Goal: Task Accomplishment & Management: Use online tool/utility

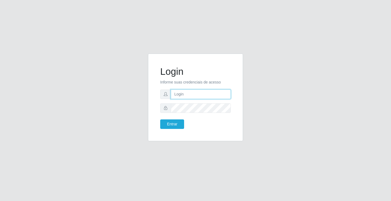
click at [189, 94] on input "text" at bounding box center [201, 93] width 60 height 9
type input "aislan@ideal"
click at [160, 119] on button "Entrar" at bounding box center [172, 123] width 24 height 9
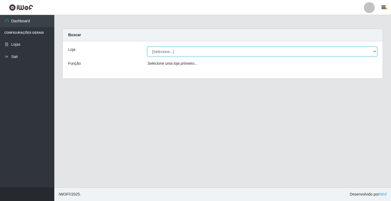
click at [299, 48] on select "[Selecione...] Ideal - Conceição" at bounding box center [262, 51] width 230 height 9
select select "231"
click at [147, 47] on select "[Selecione...] Ideal - Conceição" at bounding box center [262, 51] width 230 height 9
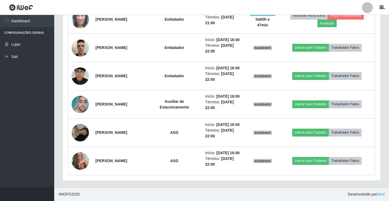
scroll to position [436, 0]
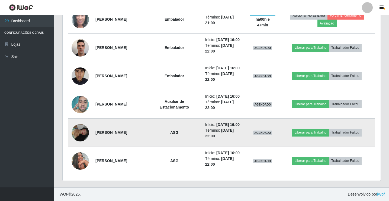
click at [83, 124] on img at bounding box center [80, 132] width 17 height 17
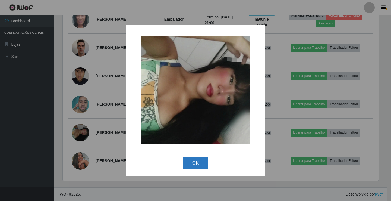
click at [186, 161] on button "OK" at bounding box center [195, 162] width 25 height 13
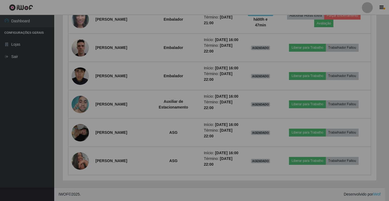
scroll to position [113, 318]
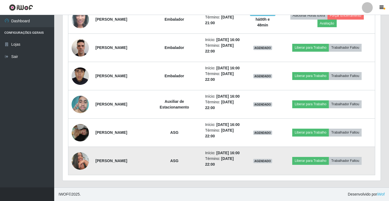
click at [79, 157] on img at bounding box center [80, 160] width 17 height 17
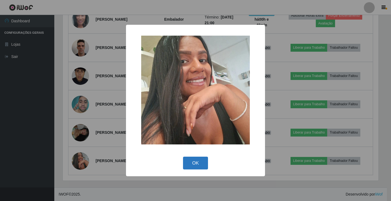
click at [200, 164] on button "OK" at bounding box center [195, 162] width 25 height 13
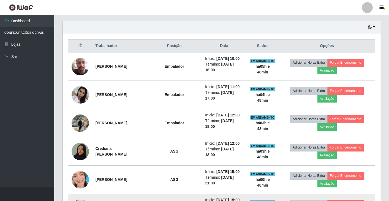
scroll to position [138, 0]
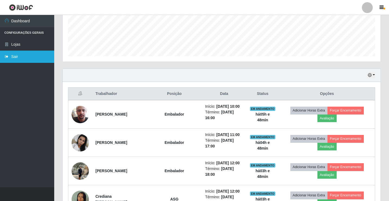
click at [27, 59] on link "Sair" at bounding box center [27, 56] width 54 height 12
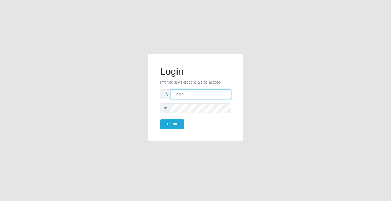
click at [184, 95] on input "text" at bounding box center [201, 93] width 60 height 9
type input "anacarla@ideal"
click at [177, 124] on button "Entrar" at bounding box center [172, 123] width 24 height 9
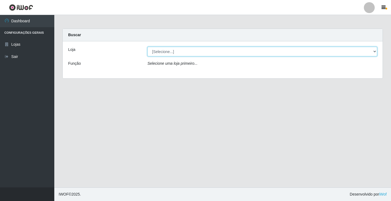
click at [376, 51] on select "[Selecione...] Ideal - Conceição" at bounding box center [262, 51] width 230 height 9
select select "231"
click at [147, 47] on select "[Selecione...] Ideal - Conceição" at bounding box center [262, 51] width 230 height 9
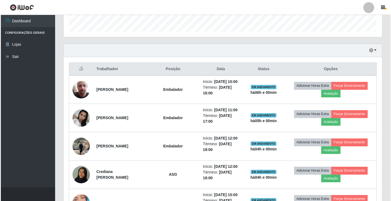
scroll to position [163, 0]
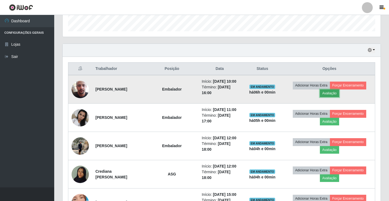
click at [333, 97] on button "Avaliação" at bounding box center [329, 93] width 19 height 8
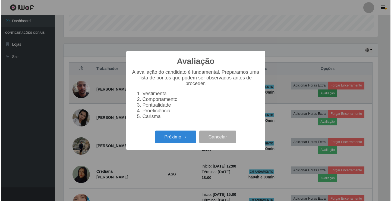
scroll to position [113, 316]
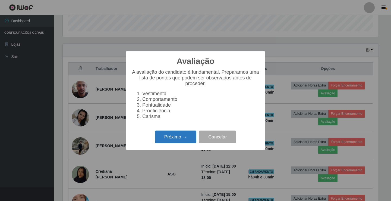
click at [163, 143] on button "Próximo →" at bounding box center [175, 136] width 41 height 13
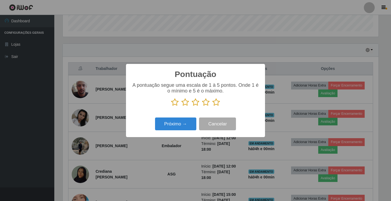
click at [217, 103] on icon at bounding box center [216, 102] width 8 height 8
click at [212, 106] on input "radio" at bounding box center [212, 106] width 0 height 0
click at [190, 120] on button "Próximo →" at bounding box center [175, 123] width 41 height 13
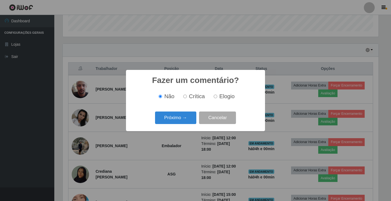
click at [190, 120] on button "Próximo →" at bounding box center [175, 117] width 41 height 13
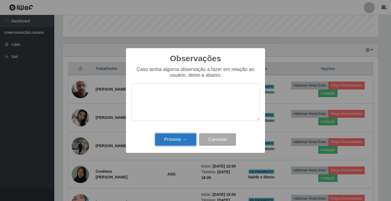
click at [186, 141] on button "Próximo →" at bounding box center [175, 139] width 41 height 13
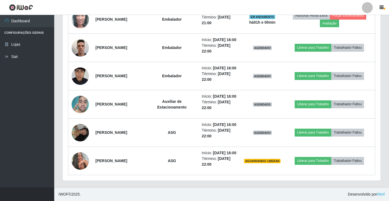
scroll to position [407, 0]
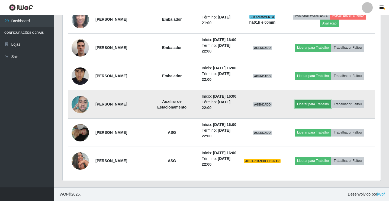
click at [309, 108] on button "Liberar para Trabalho" at bounding box center [313, 104] width 37 height 8
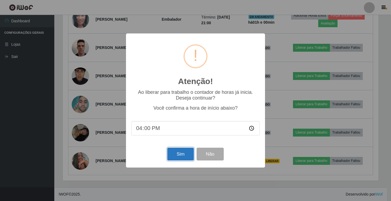
click at [181, 159] on button "Sim" at bounding box center [180, 153] width 26 height 13
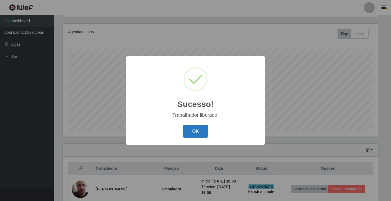
click at [198, 129] on button "OK" at bounding box center [195, 131] width 25 height 13
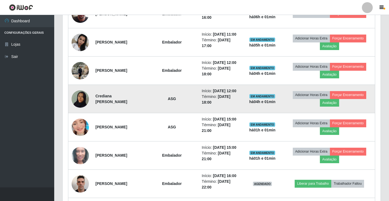
scroll to position [199, 0]
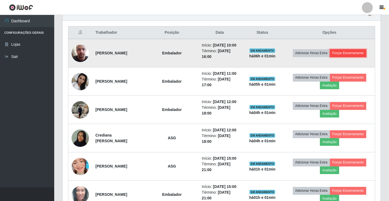
click at [345, 56] on button "Forçar Encerramento" at bounding box center [348, 53] width 36 height 8
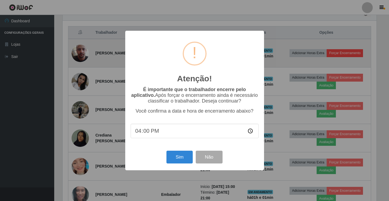
scroll to position [113, 316]
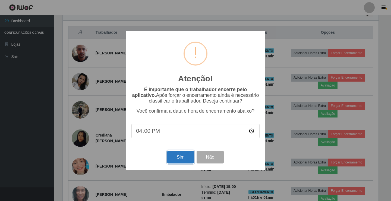
click at [180, 154] on button "Sim" at bounding box center [180, 156] width 26 height 13
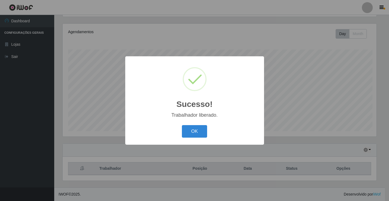
scroll to position [0, 0]
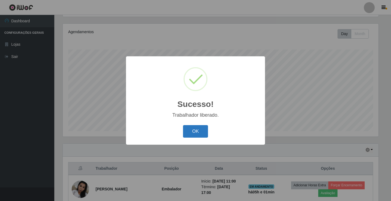
click at [203, 132] on button "OK" at bounding box center [195, 131] width 25 height 13
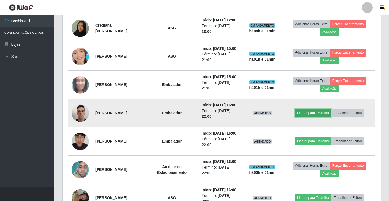
click at [311, 116] on button "Liberar para Trabalho" at bounding box center [313, 113] width 37 height 8
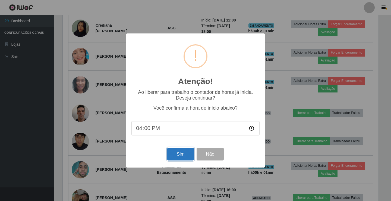
click at [178, 152] on button "Sim" at bounding box center [180, 153] width 26 height 13
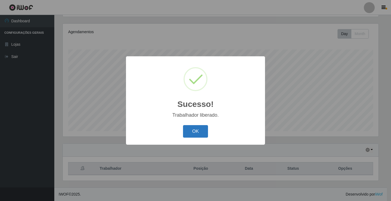
click at [196, 131] on button "OK" at bounding box center [195, 131] width 25 height 13
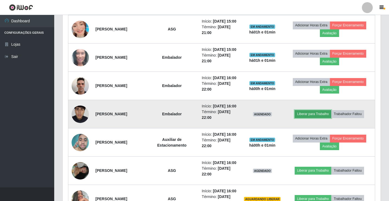
click at [312, 117] on button "Liberar para Trabalho" at bounding box center [313, 114] width 37 height 8
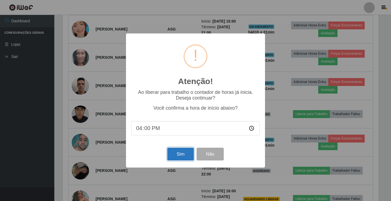
click at [172, 152] on button "Sim" at bounding box center [180, 153] width 26 height 13
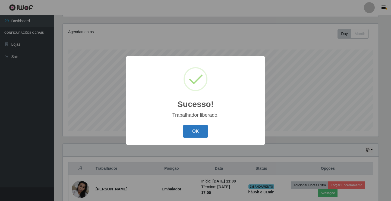
click at [205, 131] on button "OK" at bounding box center [195, 131] width 25 height 13
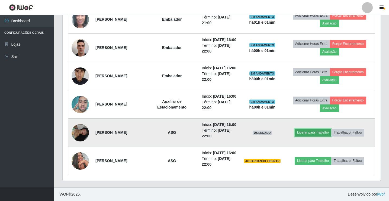
click at [304, 136] on button "Liberar para Trabalho" at bounding box center [313, 132] width 37 height 8
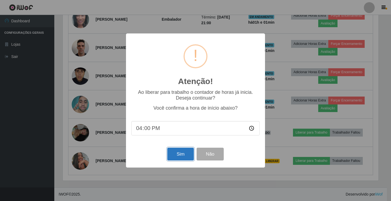
click at [174, 157] on button "Sim" at bounding box center [180, 153] width 26 height 13
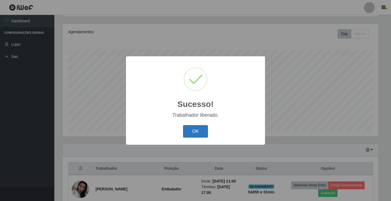
click at [186, 136] on button "OK" at bounding box center [195, 131] width 25 height 13
